Goal: Navigation & Orientation: Go to known website

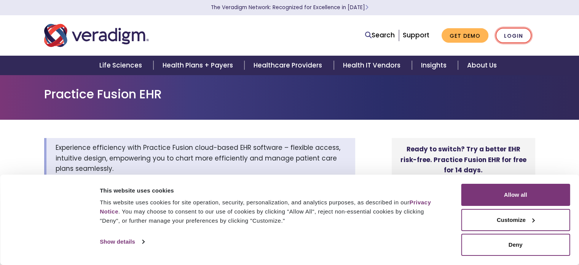
click at [505, 30] on link "Login" at bounding box center [514, 36] width 36 height 16
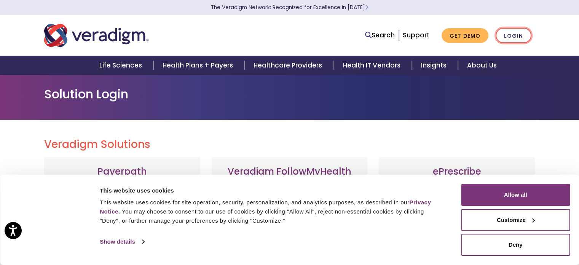
click at [502, 29] on link "Login" at bounding box center [514, 36] width 36 height 16
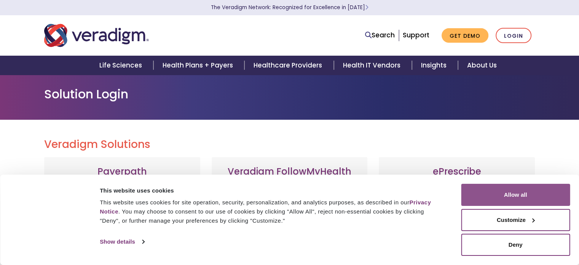
click at [539, 201] on button "Allow all" at bounding box center [515, 194] width 109 height 22
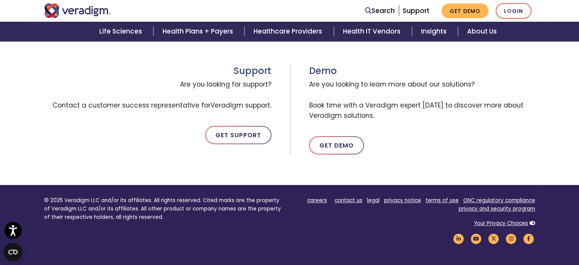
scroll to position [391, 0]
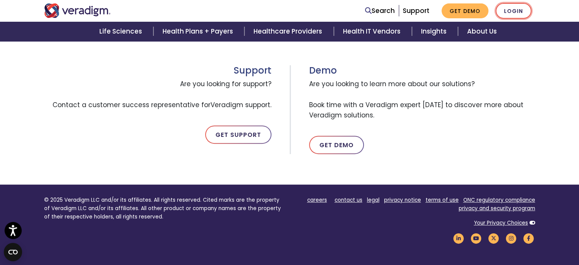
click at [505, 11] on link "Login" at bounding box center [514, 11] width 36 height 16
